Goal: Entertainment & Leisure: Consume media (video, audio)

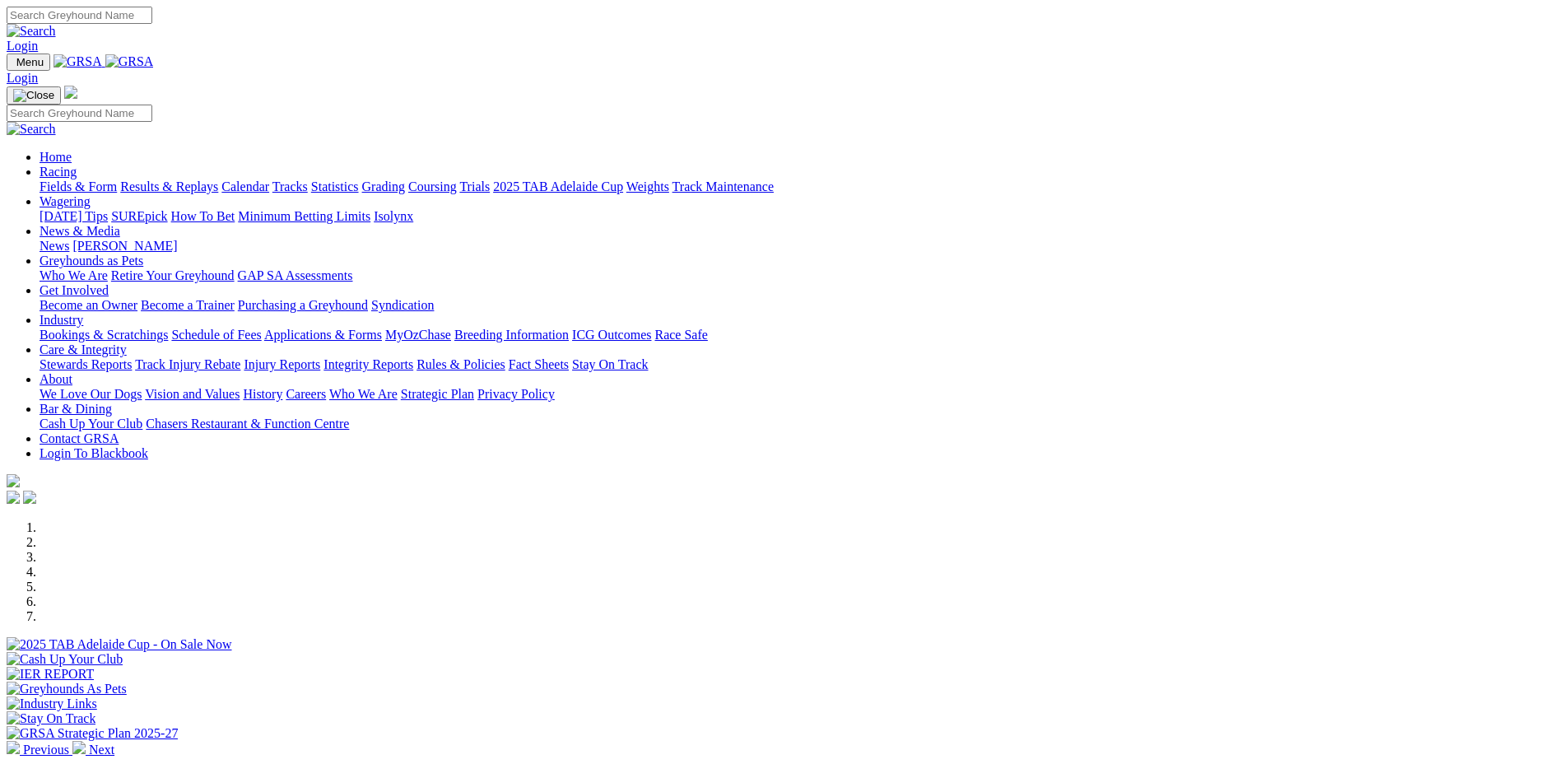
scroll to position [329, 0]
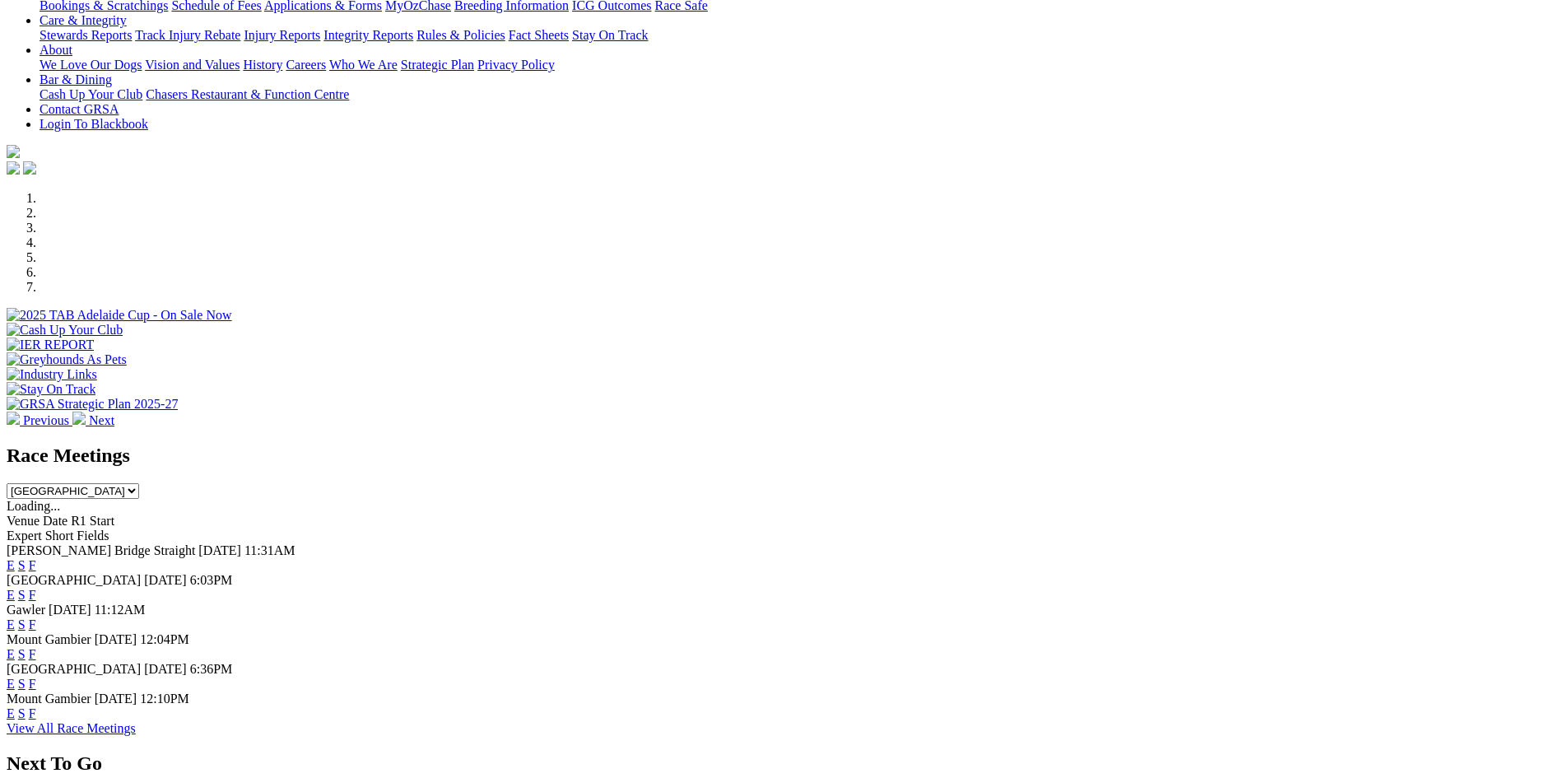
click at [195, 543] on span "[PERSON_NAME] Bridge Straight" at bounding box center [100, 550] width 188 height 14
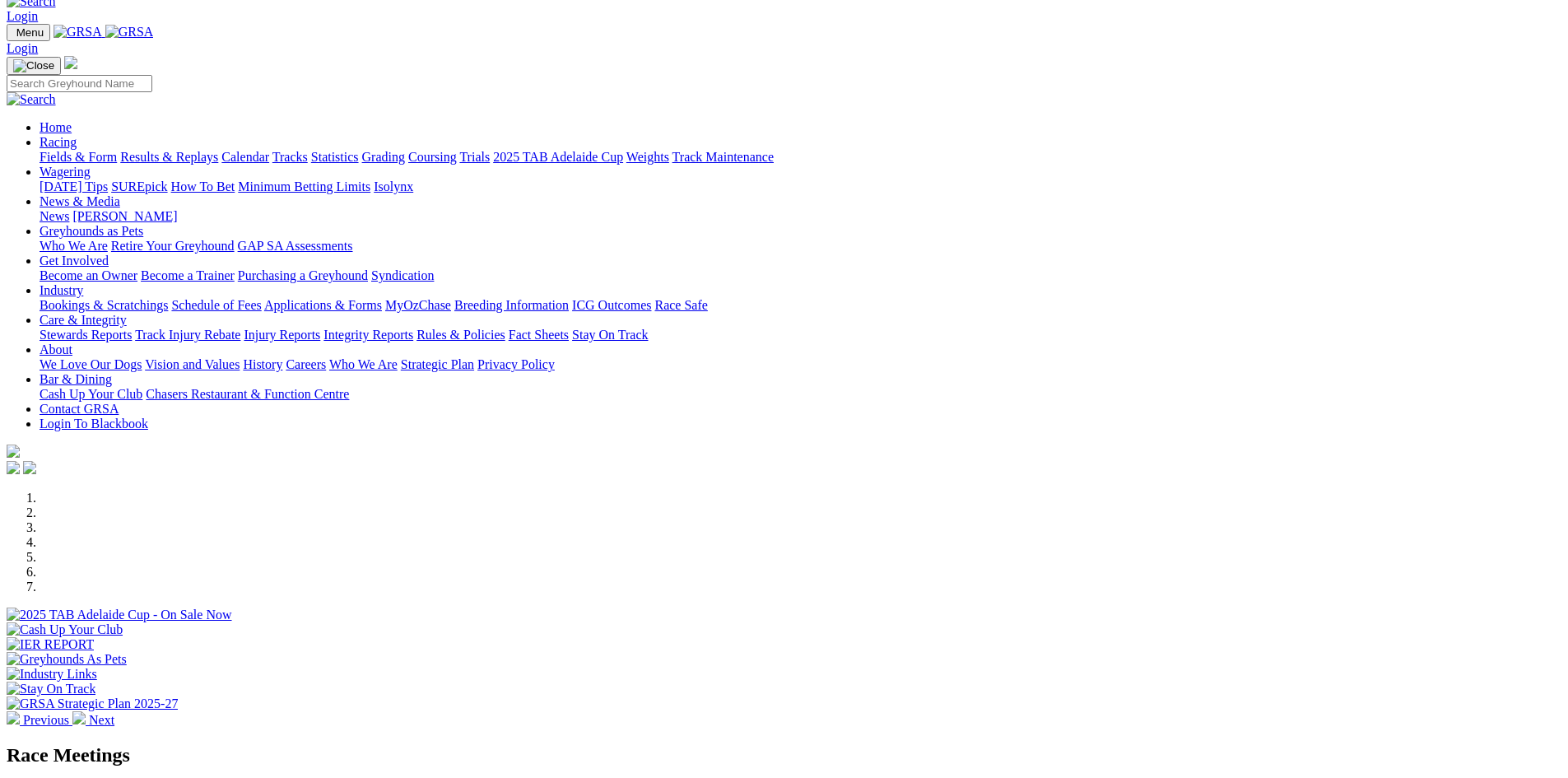
scroll to position [0, 0]
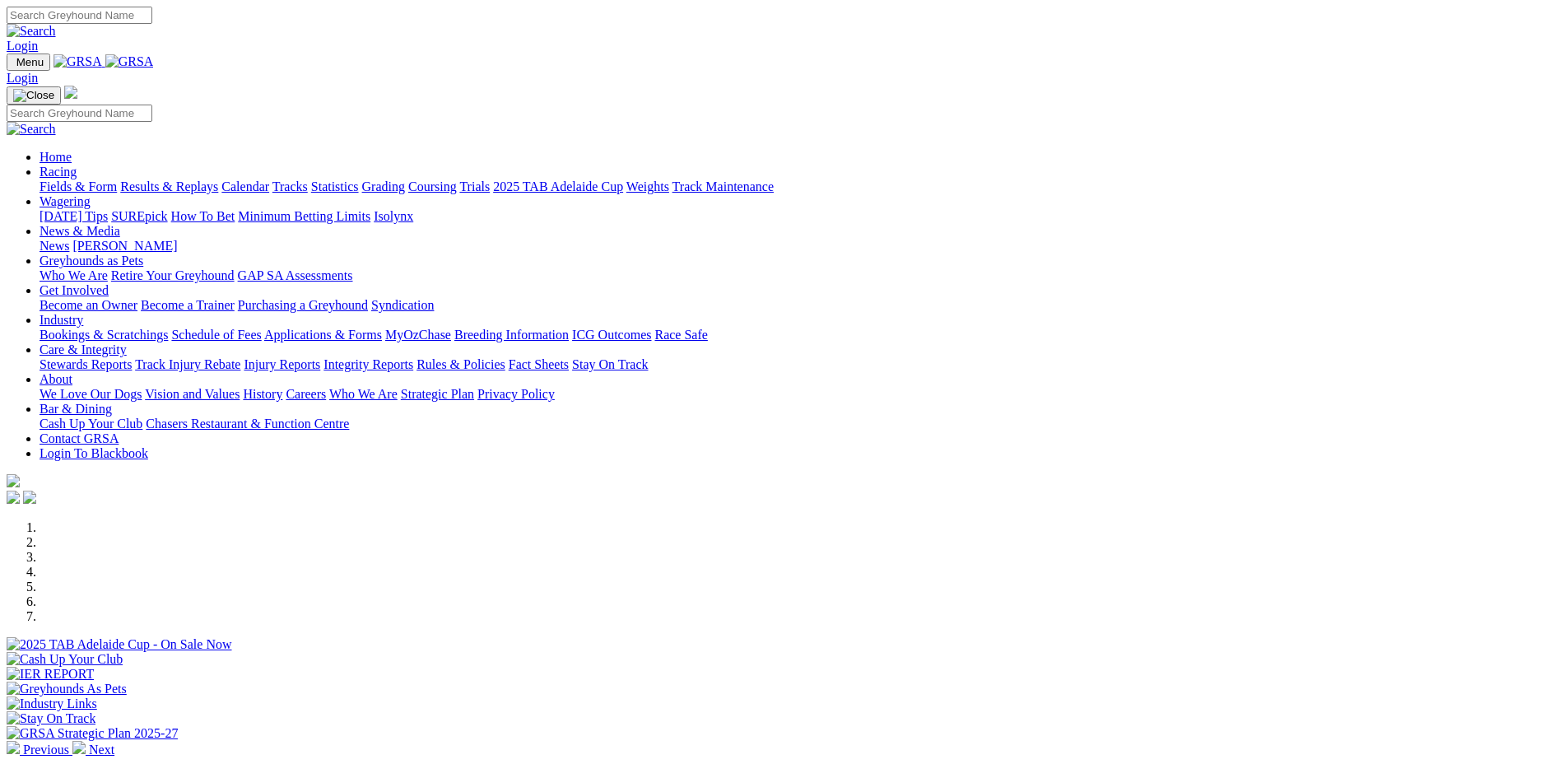
click at [218, 179] on link "Results & Replays" at bounding box center [169, 186] width 98 height 14
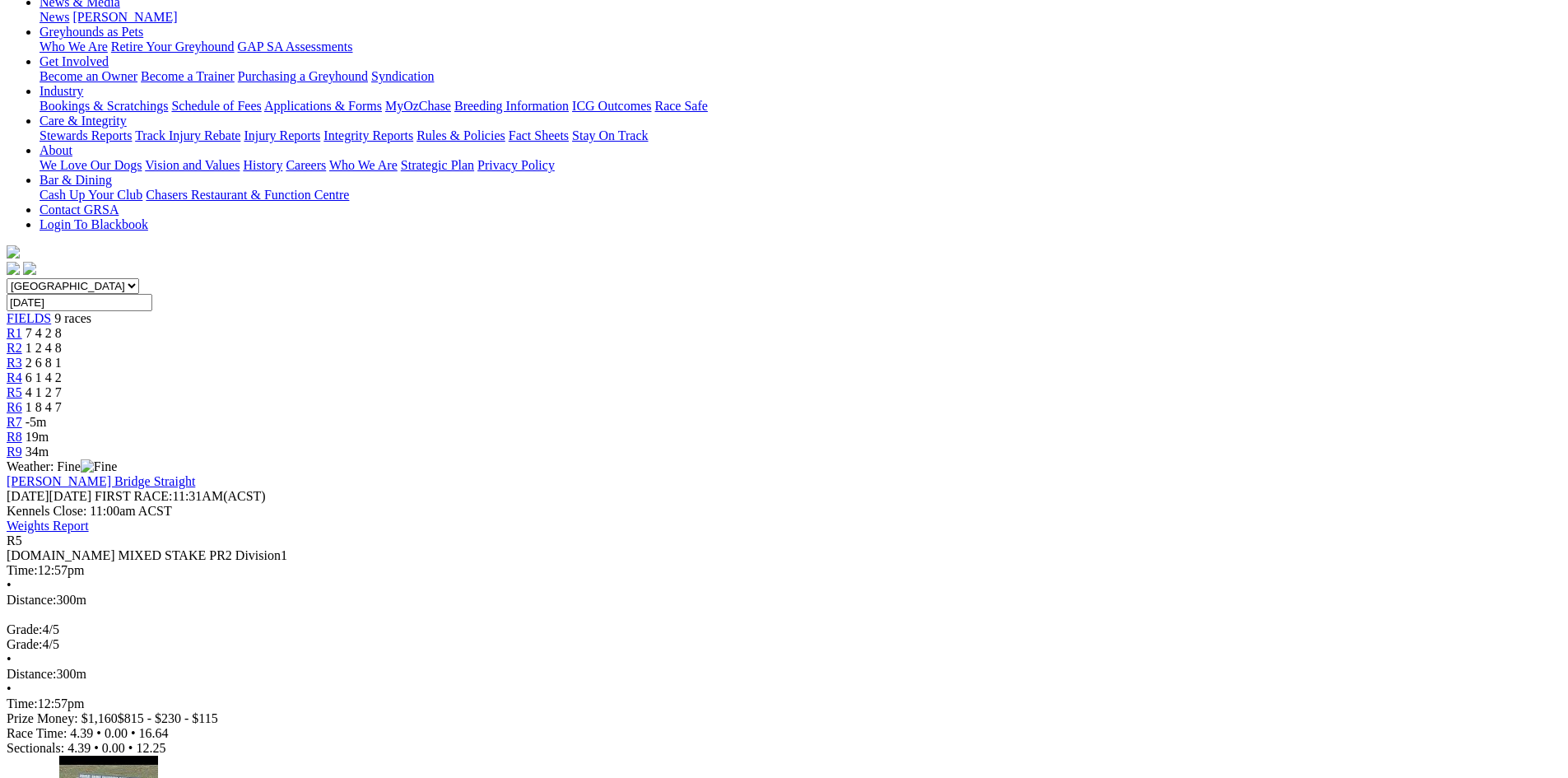
scroll to position [164, 0]
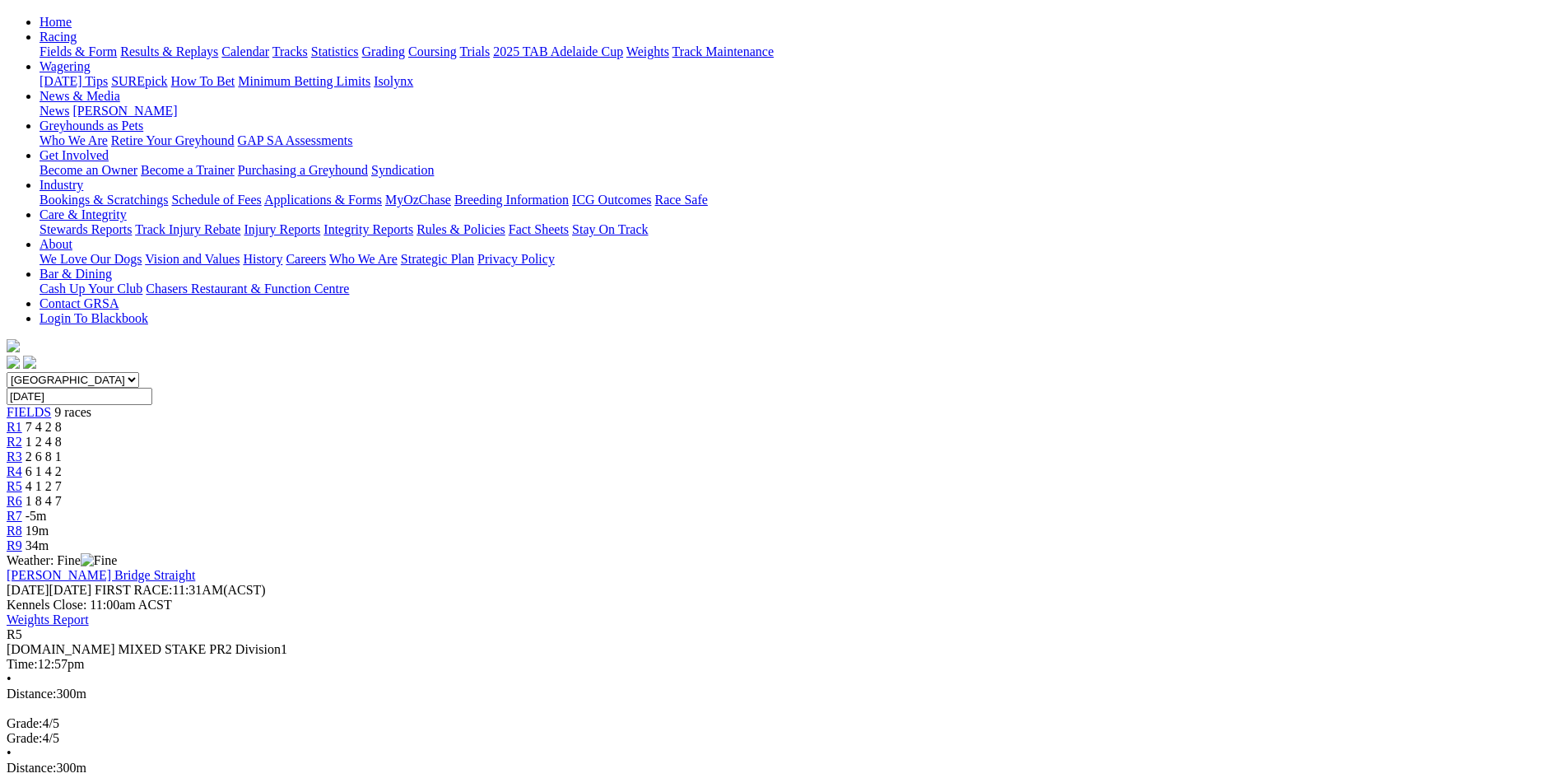
click at [753, 465] on div "R4 6 1 4 2" at bounding box center [784, 472] width 1555 height 15
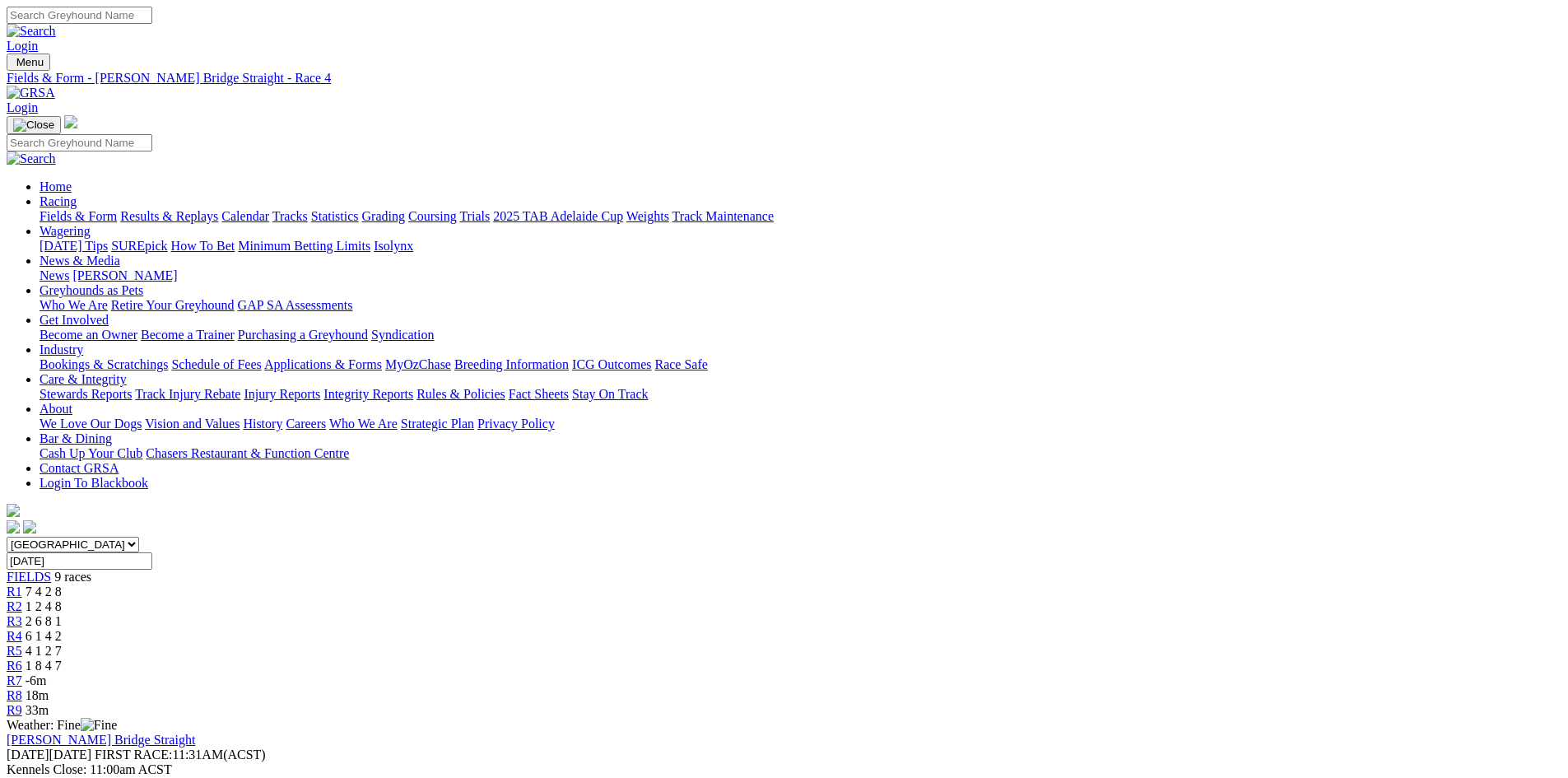
click at [22, 614] on link "R3" at bounding box center [15, 621] width 16 height 14
click at [555, 599] on div "R2 1 2 4 8" at bounding box center [784, 606] width 1555 height 15
click at [62, 584] on span "7 4 2 8" at bounding box center [44, 591] width 36 height 14
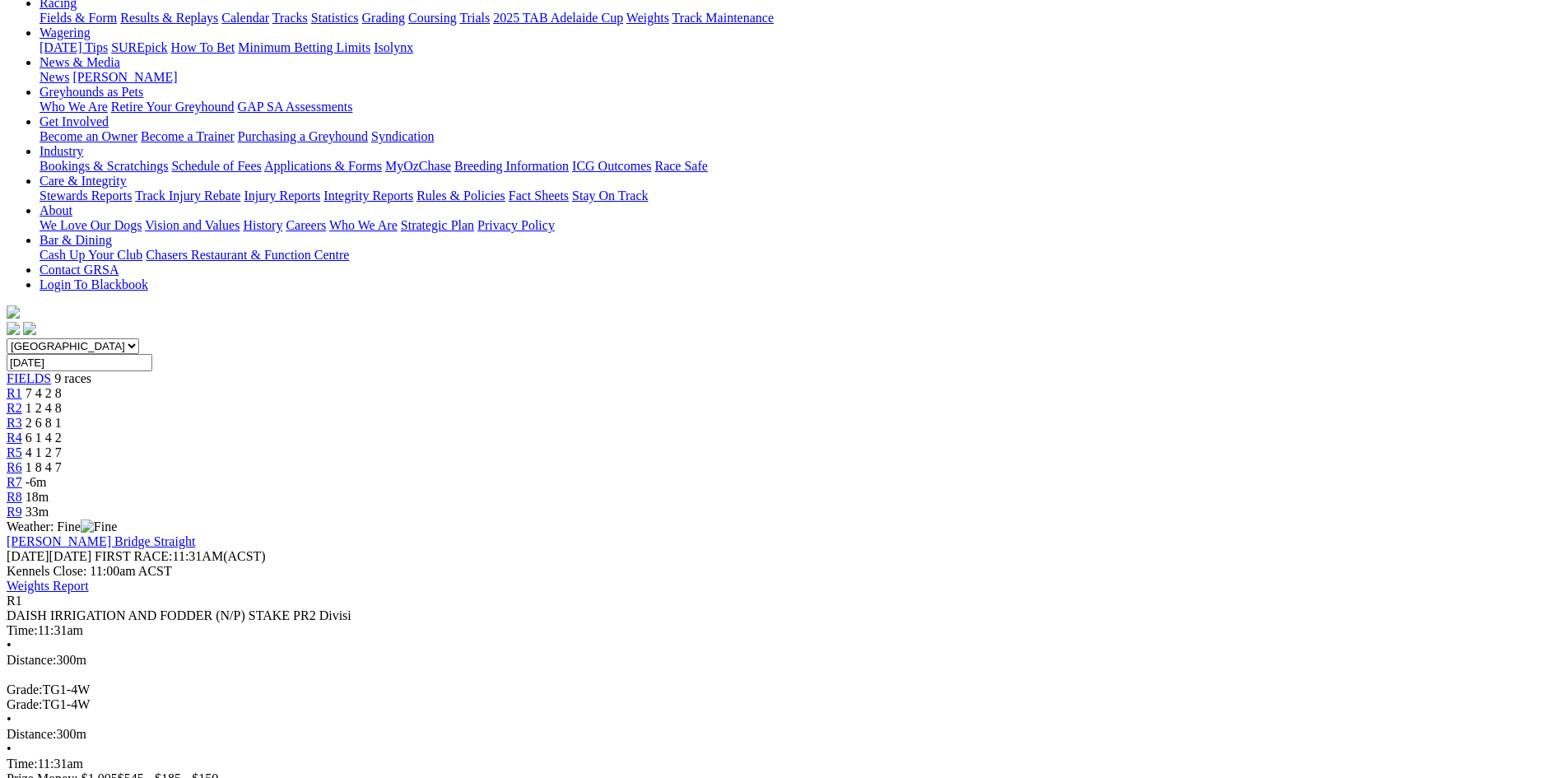
scroll to position [247, 0]
